Goal: Book appointment/travel/reservation

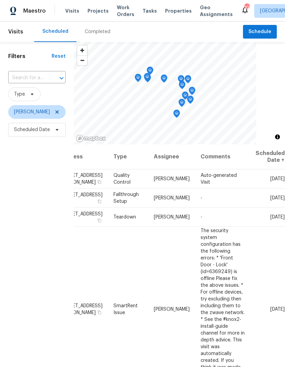
scroll to position [0, 55]
click at [0, 0] on icon at bounding box center [0, 0] width 0 height 0
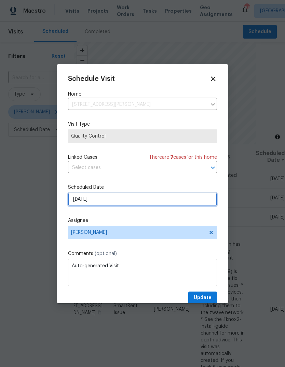
click at [185, 199] on input "[DATE]" at bounding box center [142, 200] width 149 height 14
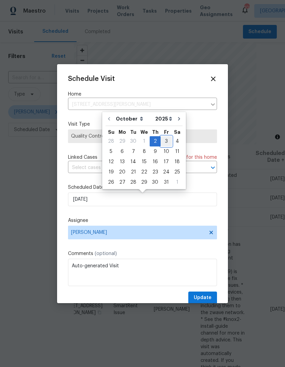
click at [167, 140] on div "3" at bounding box center [166, 142] width 11 height 10
type input "[DATE]"
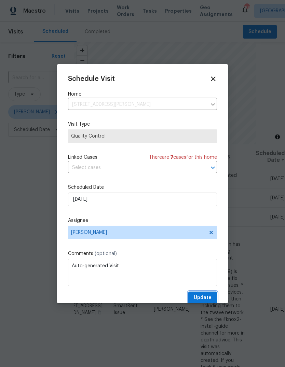
click at [209, 296] on span "Update" at bounding box center [203, 298] width 18 height 9
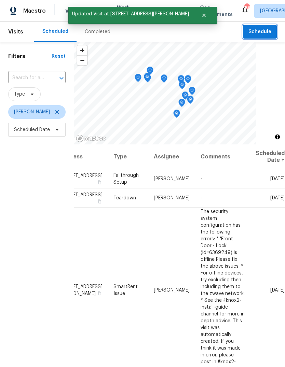
click at [263, 30] on span "Schedule" at bounding box center [259, 32] width 23 height 9
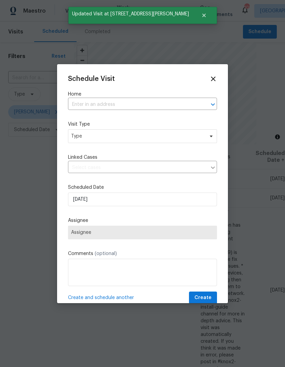
click at [183, 104] on input "text" at bounding box center [133, 104] width 130 height 11
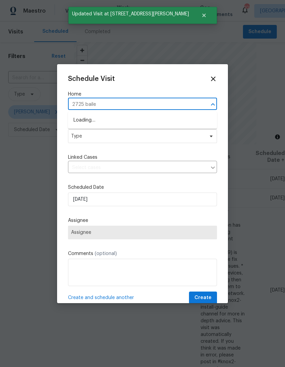
type input "2725 [PERSON_NAME]"
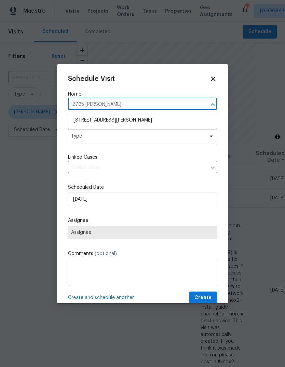
click at [92, 119] on li "[STREET_ADDRESS][PERSON_NAME]" at bounding box center [142, 120] width 149 height 11
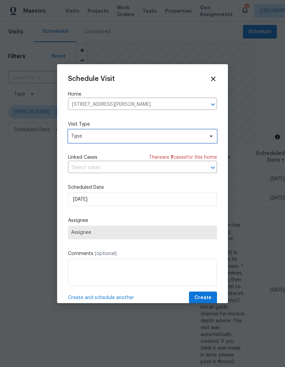
click at [85, 136] on span "Type" at bounding box center [137, 136] width 133 height 7
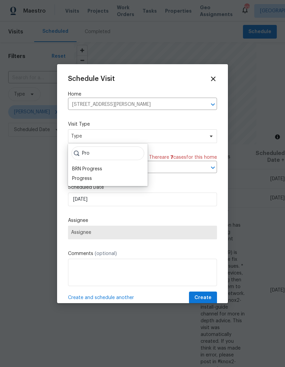
type input "Pro"
click at [82, 178] on div "Progress" at bounding box center [82, 178] width 20 height 7
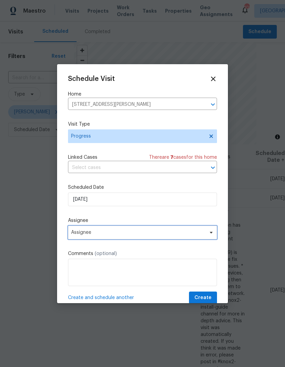
click at [95, 232] on span "Assignee" at bounding box center [138, 232] width 134 height 5
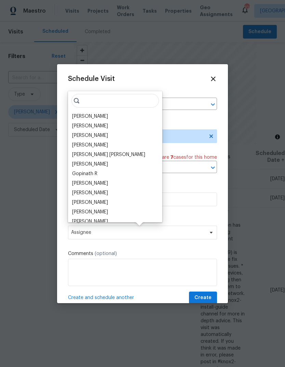
click at [82, 113] on div "[PERSON_NAME]" at bounding box center [90, 116] width 36 height 7
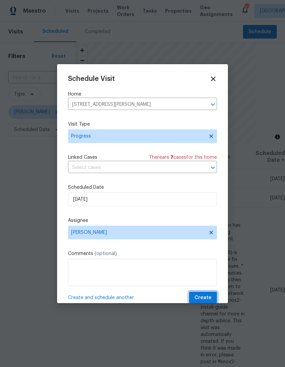
click at [213, 297] on button "Create" at bounding box center [203, 298] width 28 height 13
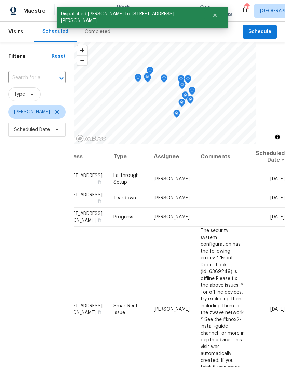
click at [0, 0] on icon at bounding box center [0, 0] width 0 height 0
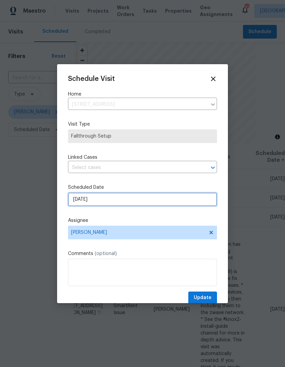
click at [199, 200] on input "[DATE]" at bounding box center [142, 200] width 149 height 14
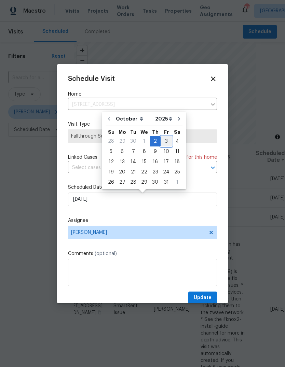
click at [165, 140] on div "3" at bounding box center [166, 142] width 11 height 10
type input "[DATE]"
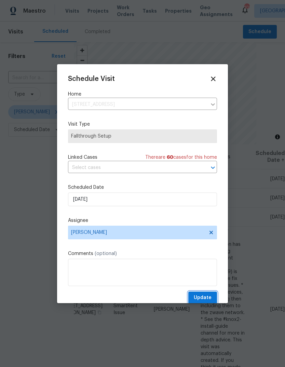
click at [212, 298] on button "Update" at bounding box center [202, 298] width 29 height 13
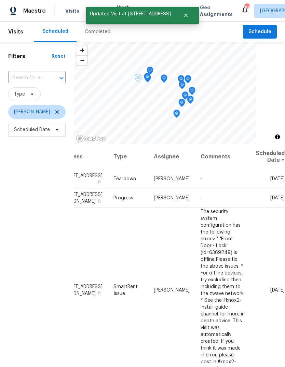
click at [0, 0] on icon at bounding box center [0, 0] width 0 height 0
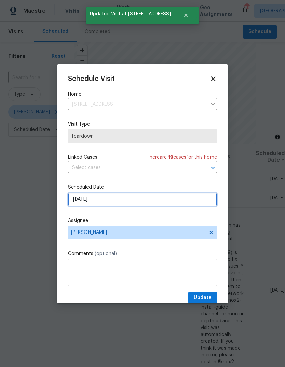
click at [204, 201] on input "[DATE]" at bounding box center [142, 200] width 149 height 14
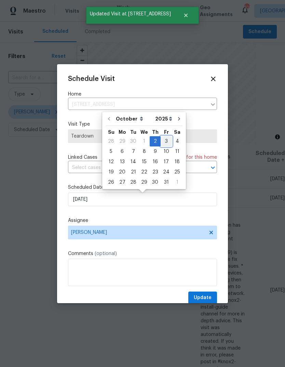
click at [165, 141] on div "3" at bounding box center [166, 142] width 11 height 10
type input "[DATE]"
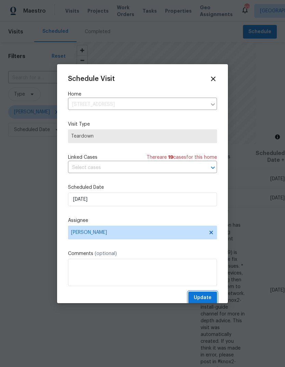
click at [211, 296] on span "Update" at bounding box center [203, 298] width 18 height 9
